Goal: Task Accomplishment & Management: Manage account settings

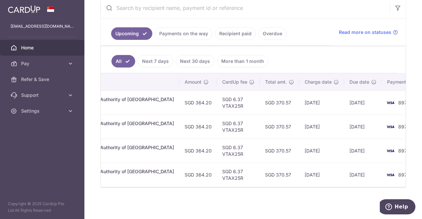
scroll to position [0, 177]
click at [272, 199] on div "× Pause Schedule Pause all future payments in this series Pause just this one p…" at bounding box center [253, 109] width 338 height 219
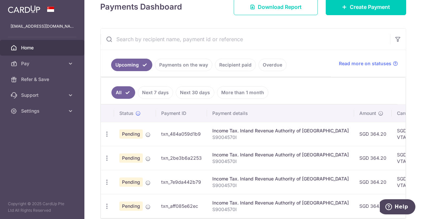
scroll to position [134, 0]
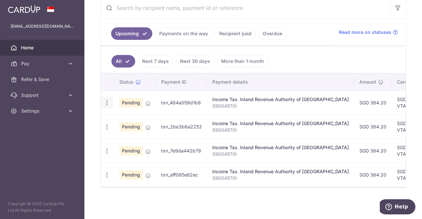
click at [106, 97] on div "Update payment Cancel payment" at bounding box center [107, 103] width 12 height 12
click at [107, 102] on icon "button" at bounding box center [107, 103] width 7 height 7
click at [128, 117] on span "Update payment" at bounding box center [142, 121] width 45 height 8
click at [107, 103] on icon "button" at bounding box center [107, 103] width 7 height 7
click at [138, 117] on span "Update payment" at bounding box center [142, 121] width 45 height 8
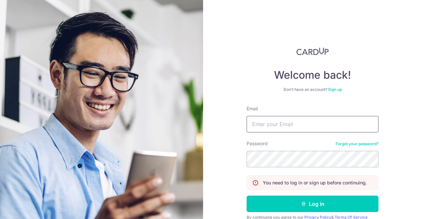
click at [311, 132] on input "Email" at bounding box center [313, 124] width 132 height 16
type input "[EMAIL_ADDRESS][DOMAIN_NAME]"
click at [247, 196] on button "Log in" at bounding box center [313, 204] width 132 height 16
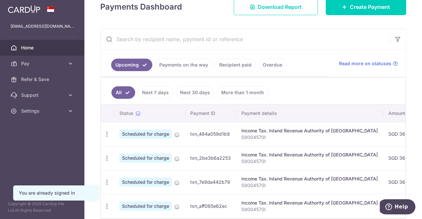
scroll to position [134, 0]
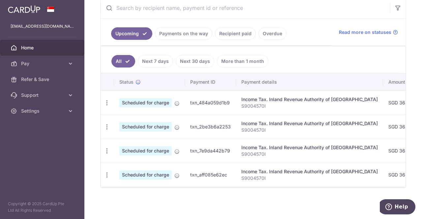
drag, startPoint x: 231, startPoint y: 183, endPoint x: 274, endPoint y: 188, distance: 42.8
click at [274, 188] on div "All Next 7 days Next 30 days More than 1 month Status Payment ID Payment detail…" at bounding box center [253, 117] width 305 height 142
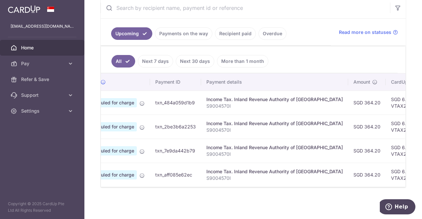
scroll to position [0, 0]
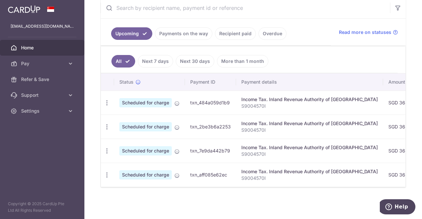
click at [193, 205] on div "× Pause Schedule Pause all future payments in this series Pause just this one p…" at bounding box center [253, 109] width 338 height 219
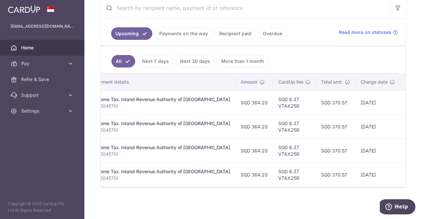
scroll to position [0, 207]
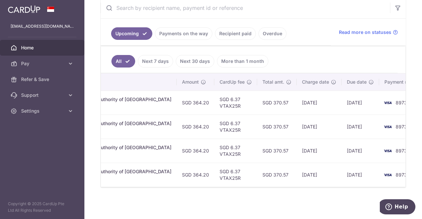
drag, startPoint x: 169, startPoint y: 100, endPoint x: 182, endPoint y: 101, distance: 12.6
click at [182, 101] on td "SGD 364.20" at bounding box center [196, 103] width 38 height 24
copy td "364.2"
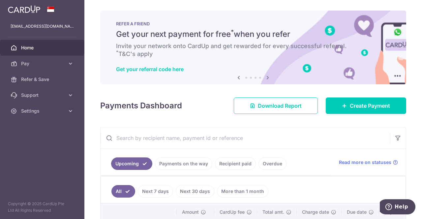
scroll to position [134, 0]
